Goal: Task Accomplishment & Management: Use online tool/utility

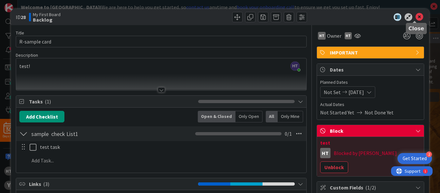
click at [416, 17] on icon at bounding box center [420, 17] width 8 height 8
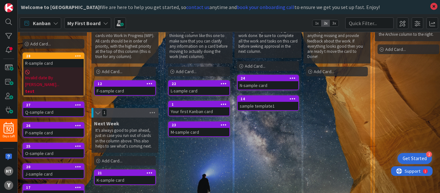
scroll to position [48, 0]
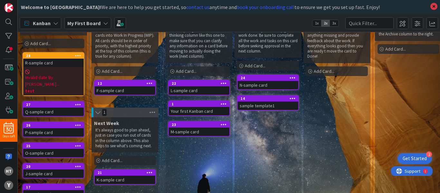
click at [61, 74] on span "Invalid date By [PERSON_NAME]..." at bounding box center [53, 81] width 57 height 14
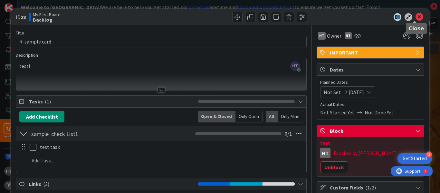
click at [416, 20] on icon at bounding box center [420, 17] width 8 height 8
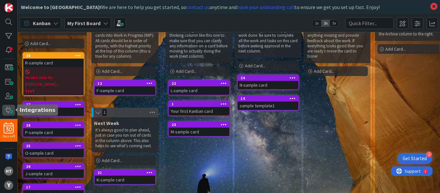
click at [10, 109] on span at bounding box center [8, 110] width 13 height 11
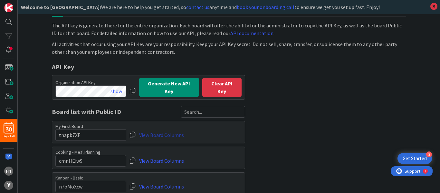
click at [161, 135] on link "View Board Columns" at bounding box center [161, 135] width 45 height 12
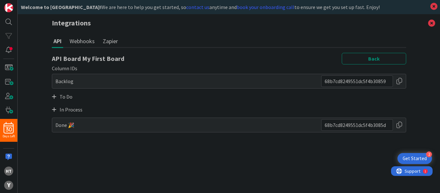
click at [54, 96] on icon at bounding box center [54, 96] width 5 height 5
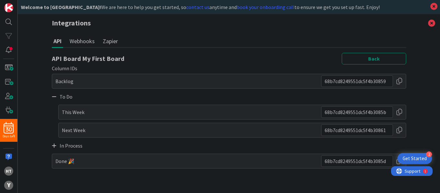
click at [399, 129] on div at bounding box center [400, 130] width 6 height 12
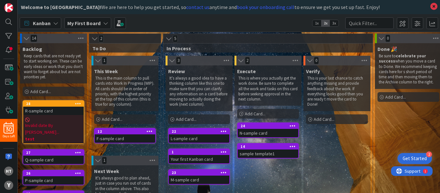
click at [54, 115] on div "Invalid date By [PERSON_NAME]... test" at bounding box center [53, 129] width 61 height 28
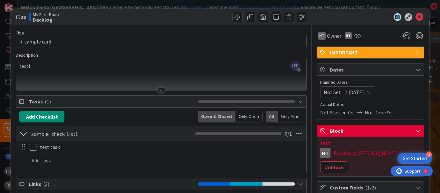
click at [329, 91] on span "Not Set" at bounding box center [332, 92] width 17 height 8
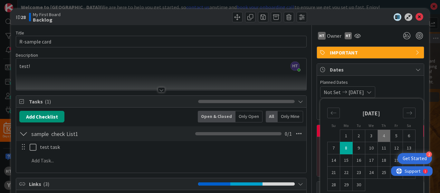
click at [382, 79] on span "Planned Dates" at bounding box center [370, 82] width 101 height 7
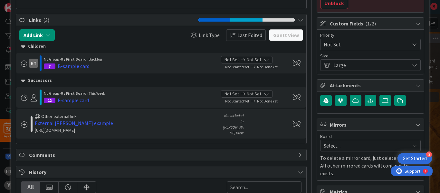
scroll to position [164, 0]
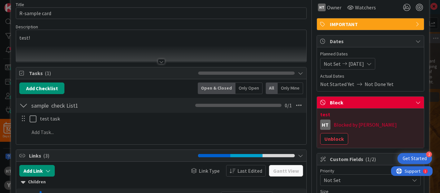
scroll to position [29, 0]
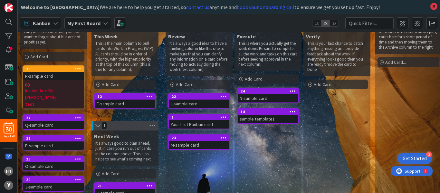
scroll to position [35, 0]
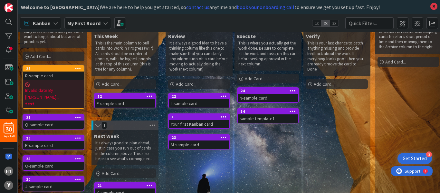
click at [56, 87] on span "Invalid date By [PERSON_NAME]..." at bounding box center [53, 94] width 57 height 14
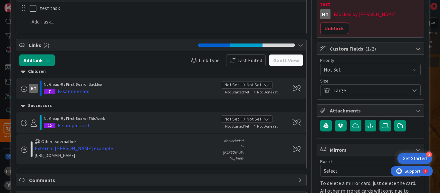
scroll to position [141, 0]
